Goal: Navigation & Orientation: Find specific page/section

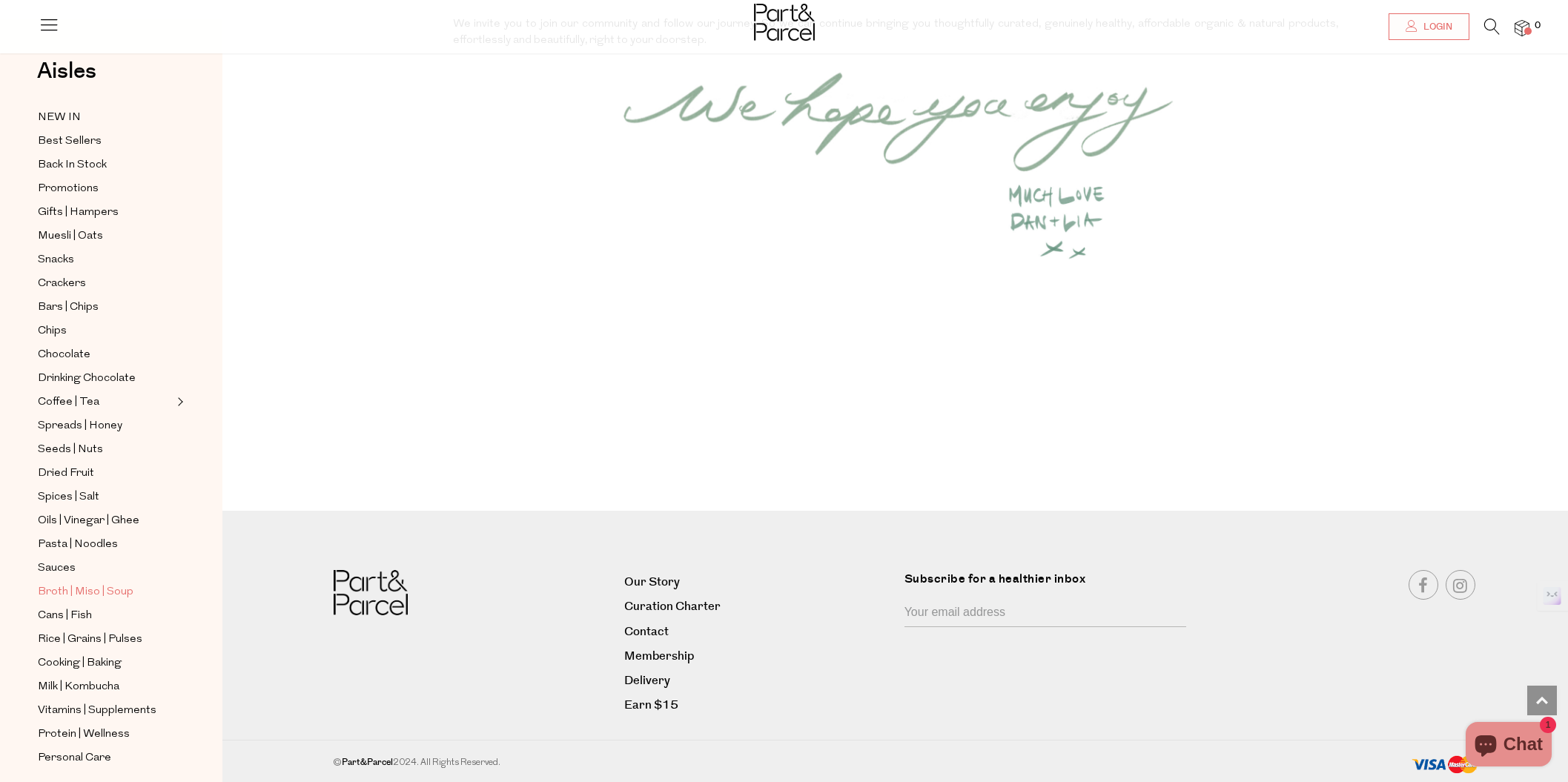
scroll to position [186, 0]
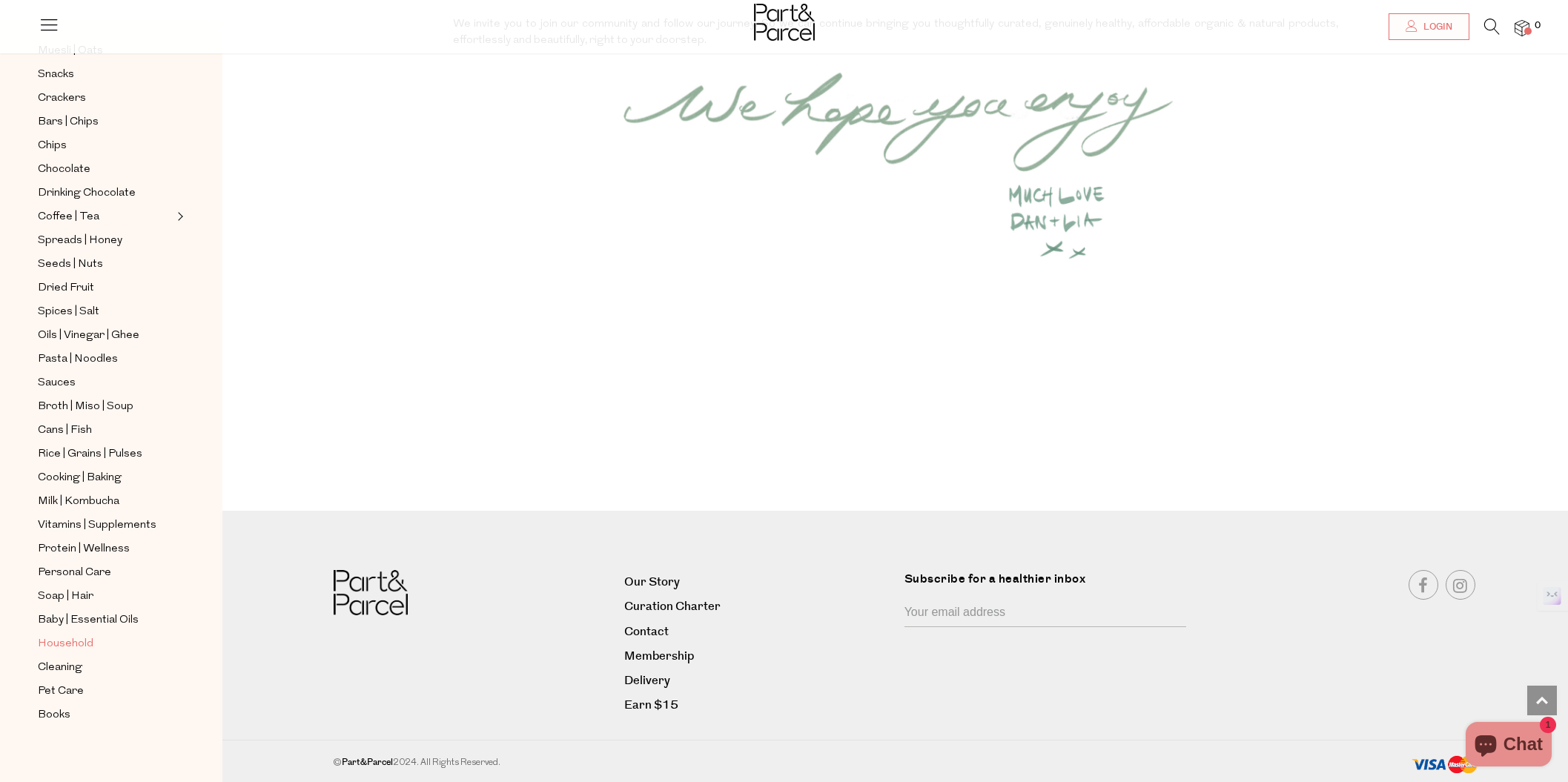
click at [78, 635] on span "Household" at bounding box center [65, 643] width 56 height 18
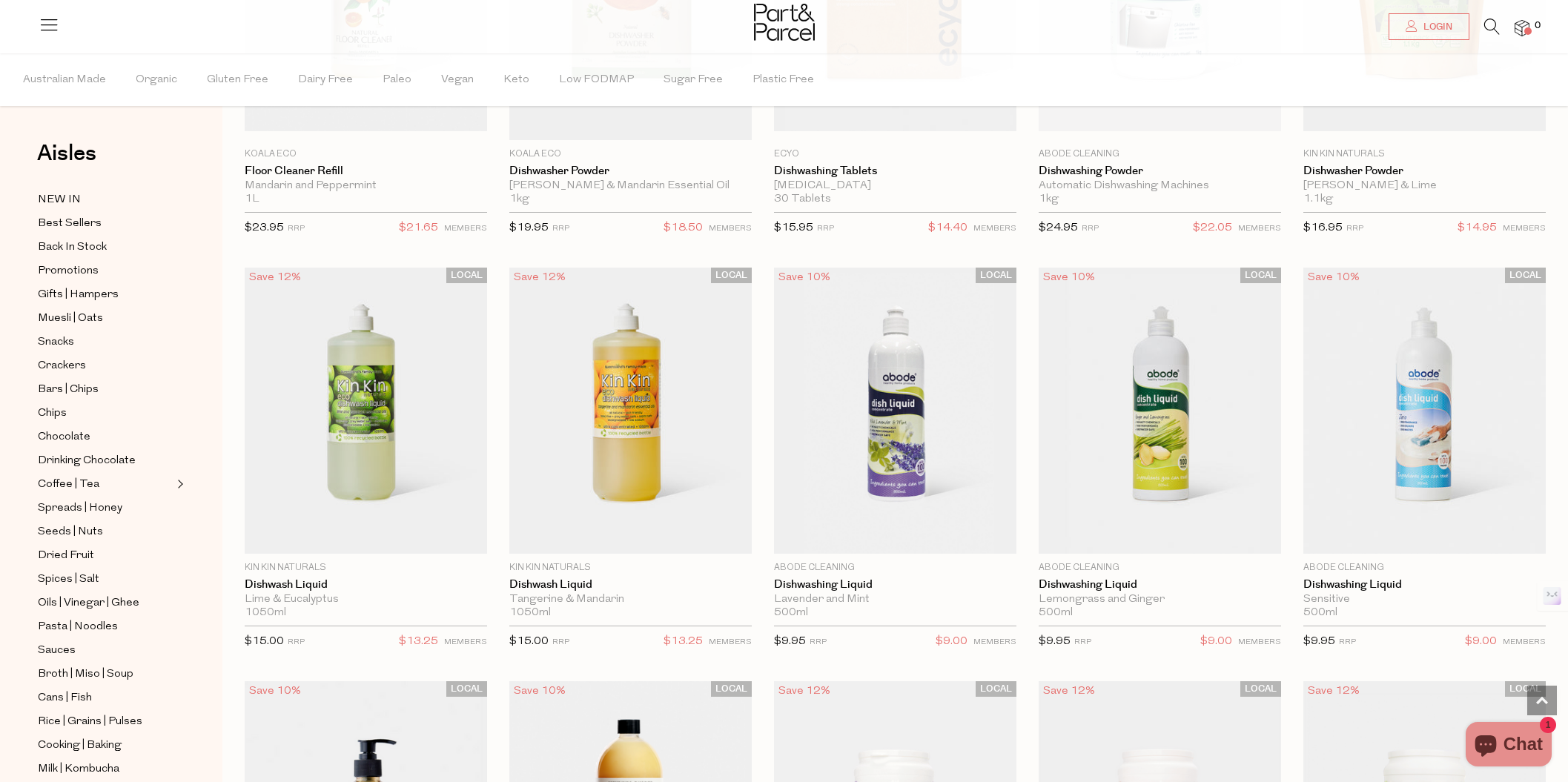
scroll to position [2282, 0]
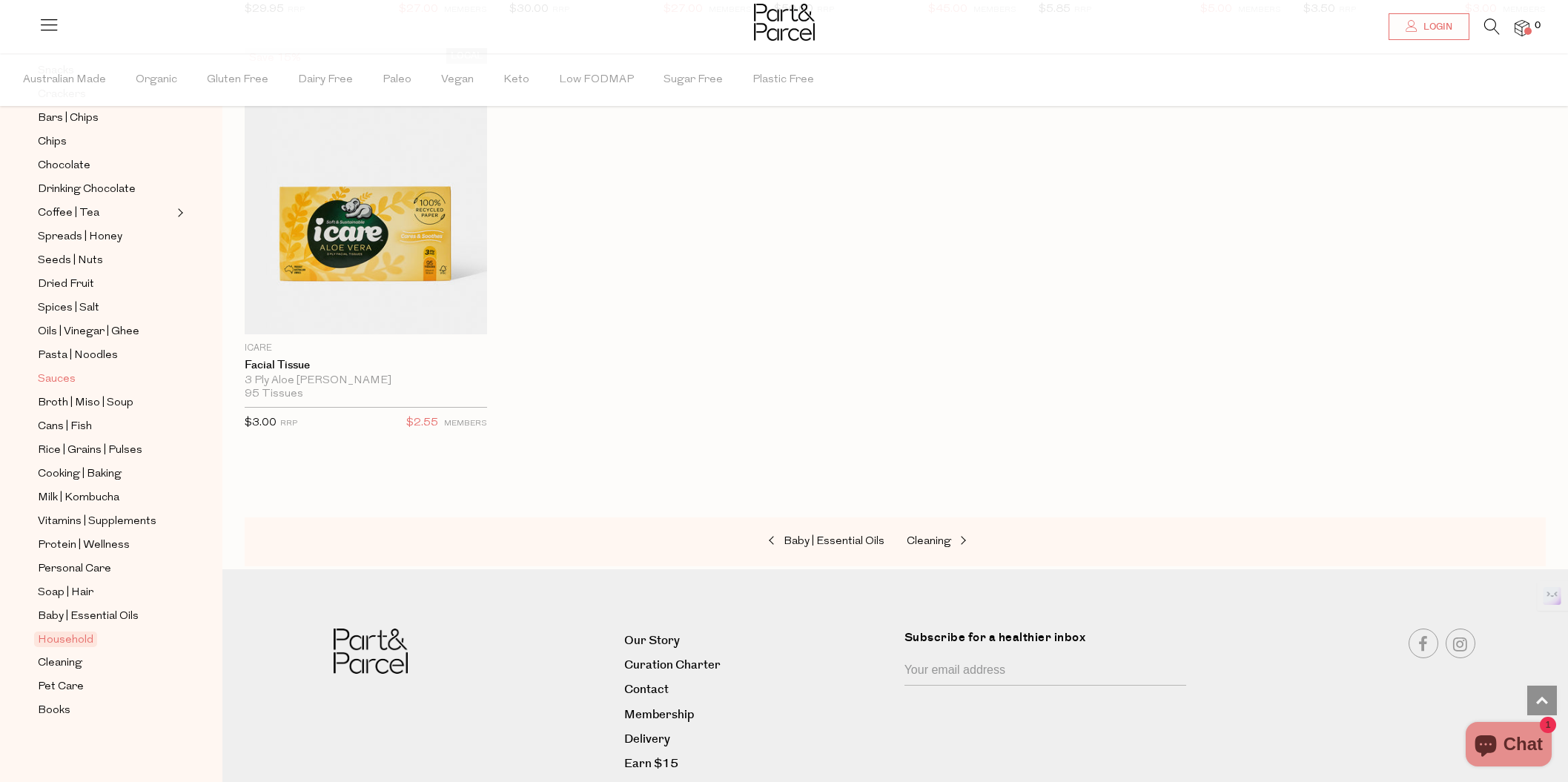
scroll to position [273, 0]
click at [93, 563] on span "Personal Care" at bounding box center [74, 567] width 73 height 18
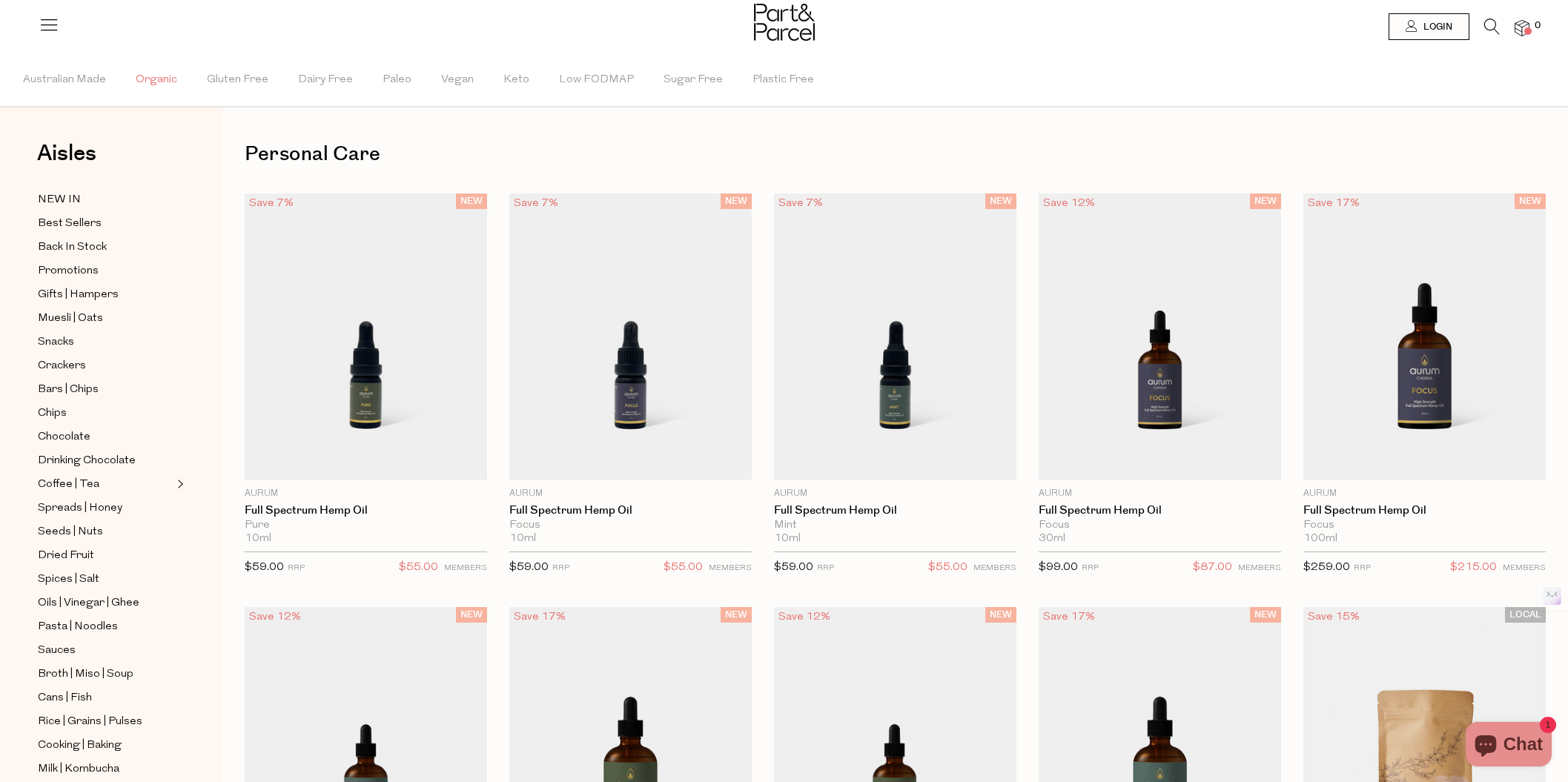
click at [156, 82] on span "Organic" at bounding box center [157, 80] width 41 height 52
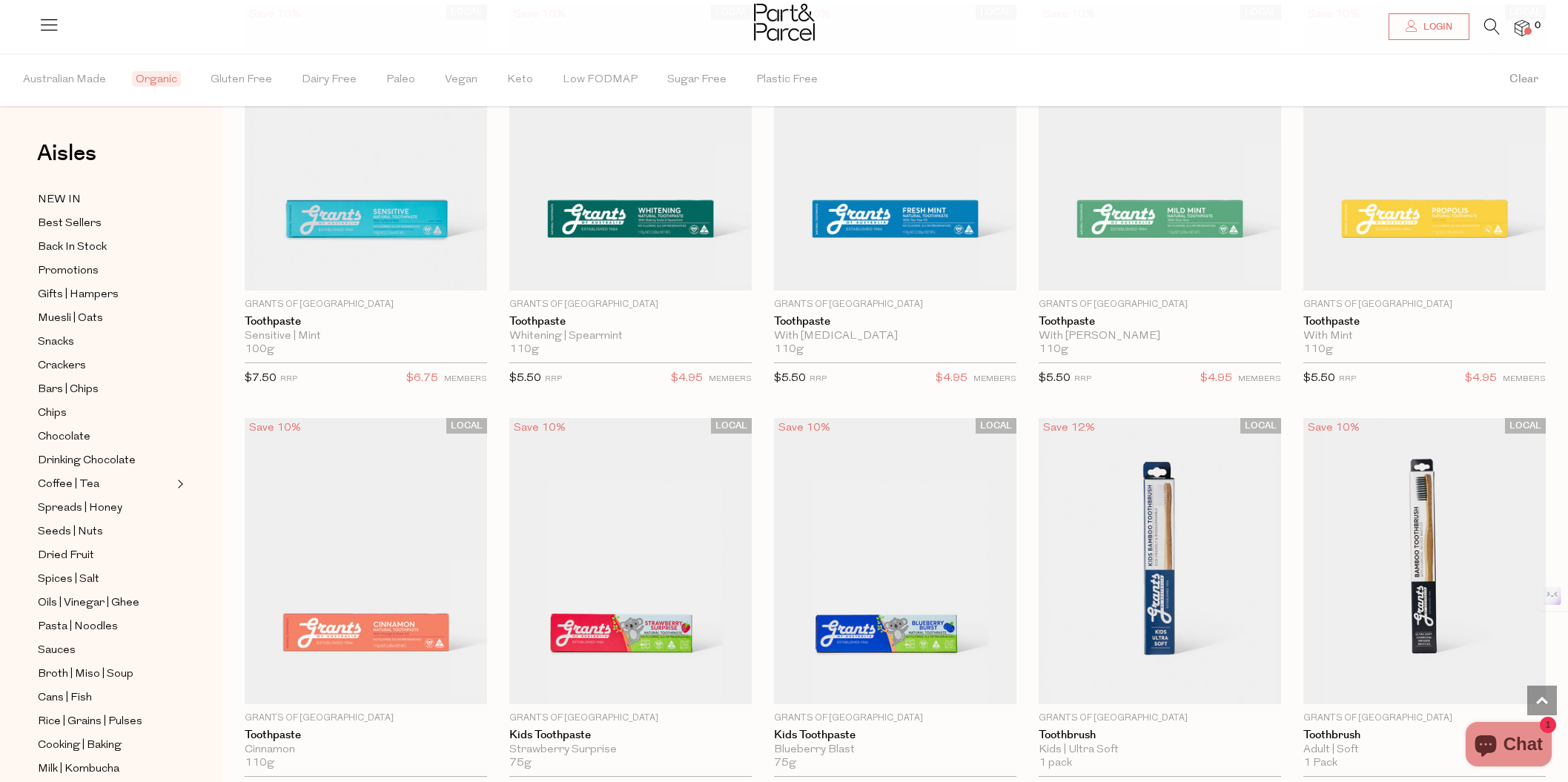
scroll to position [2671, 0]
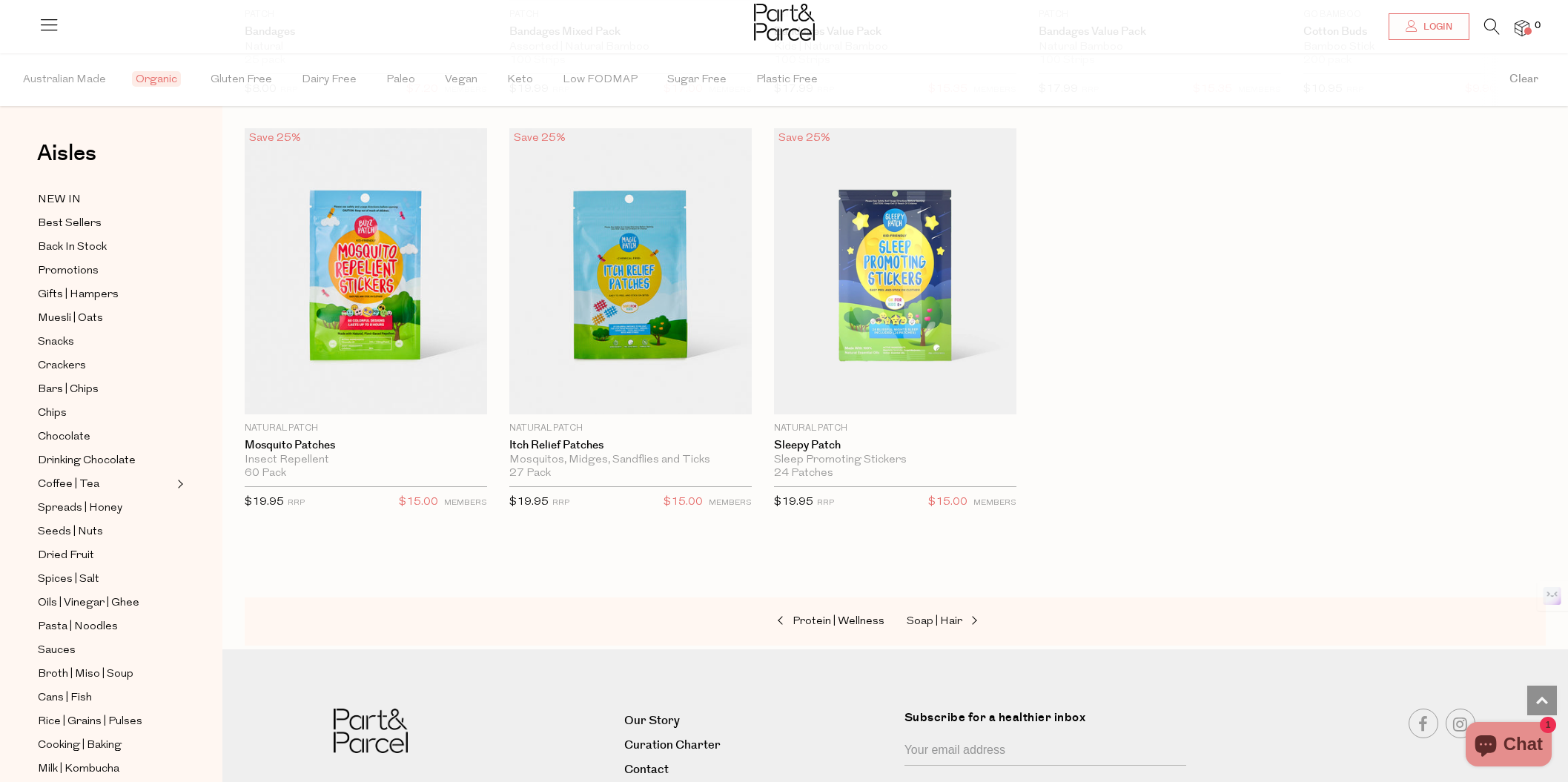
scroll to position [7240, 0]
